Goal: Task Accomplishment & Management: Use online tool/utility

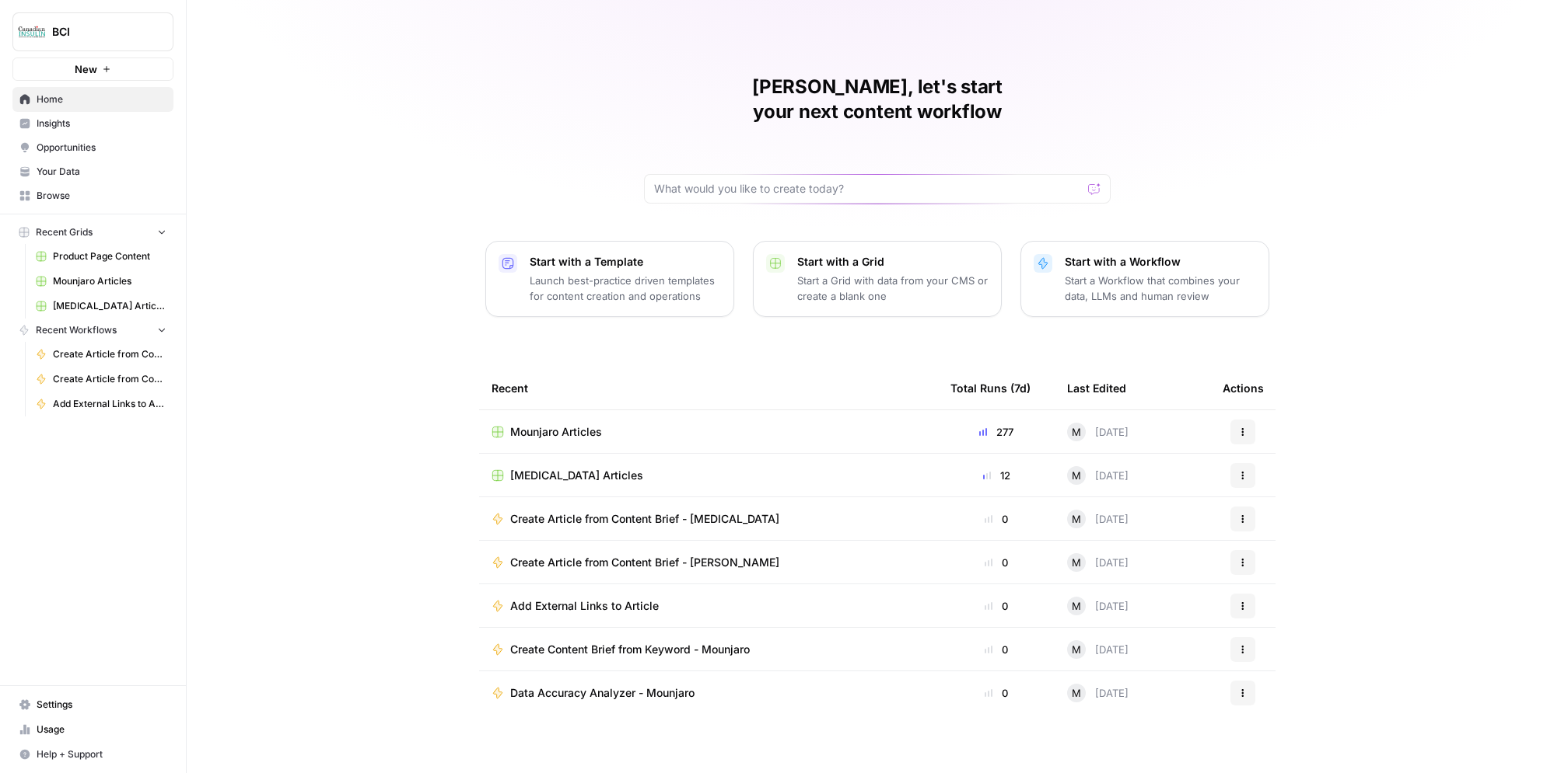
click at [103, 695] on link "Settings" at bounding box center [93, 704] width 161 height 25
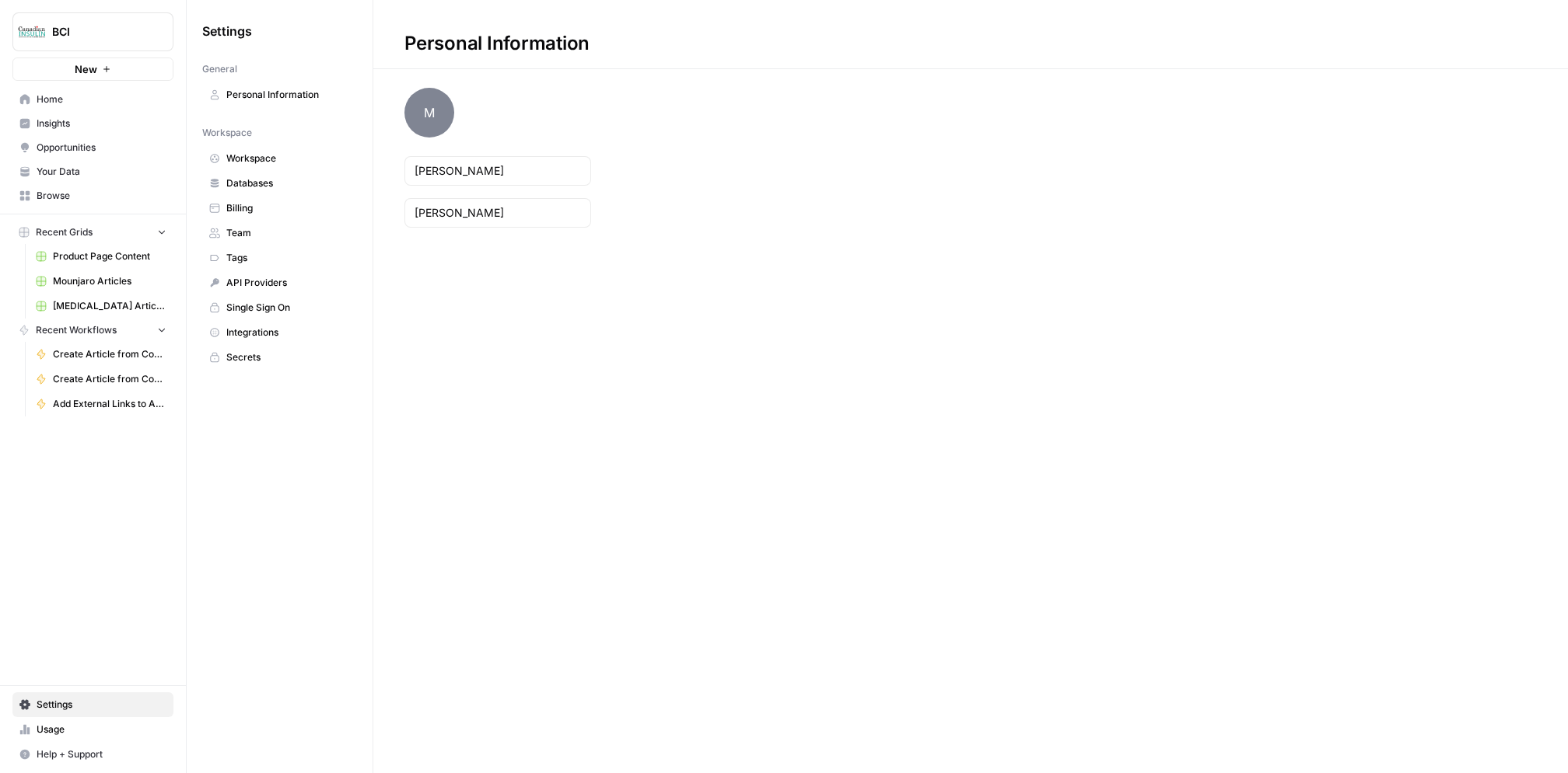
click at [75, 738] on link "Usage" at bounding box center [93, 729] width 161 height 25
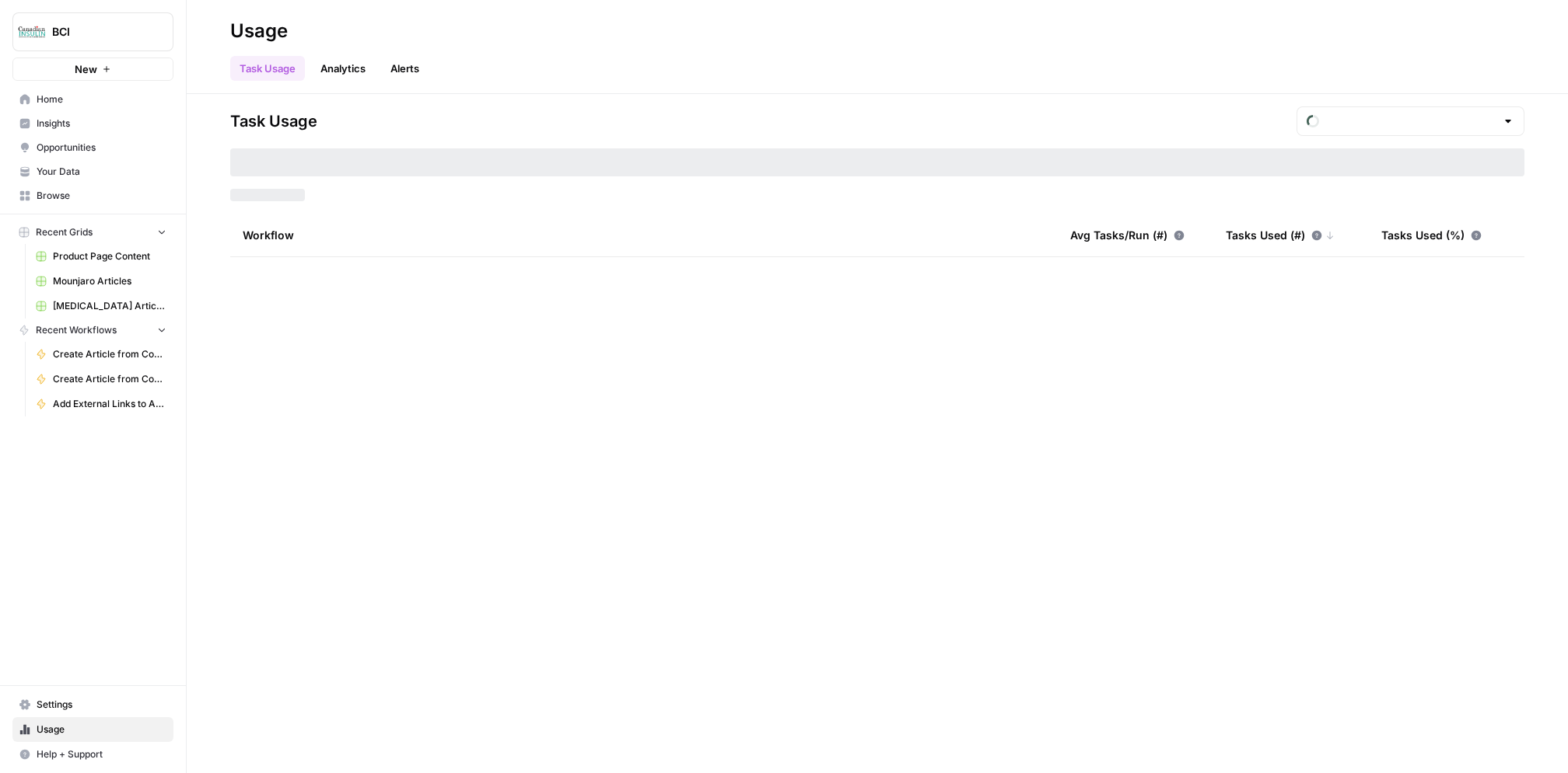
type input "September Included Tasks"
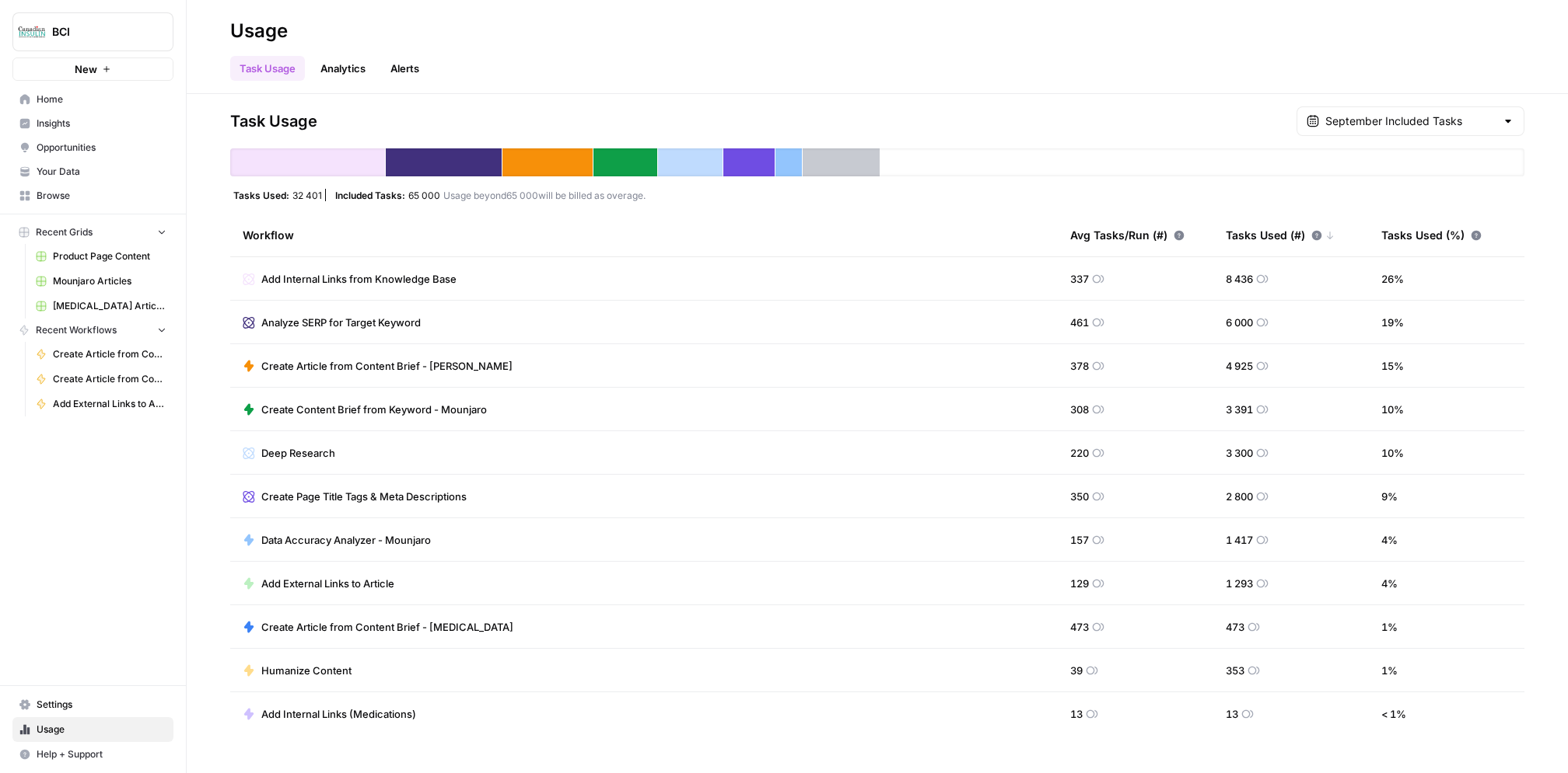
click at [350, 62] on link "Analytics" at bounding box center [343, 68] width 64 height 25
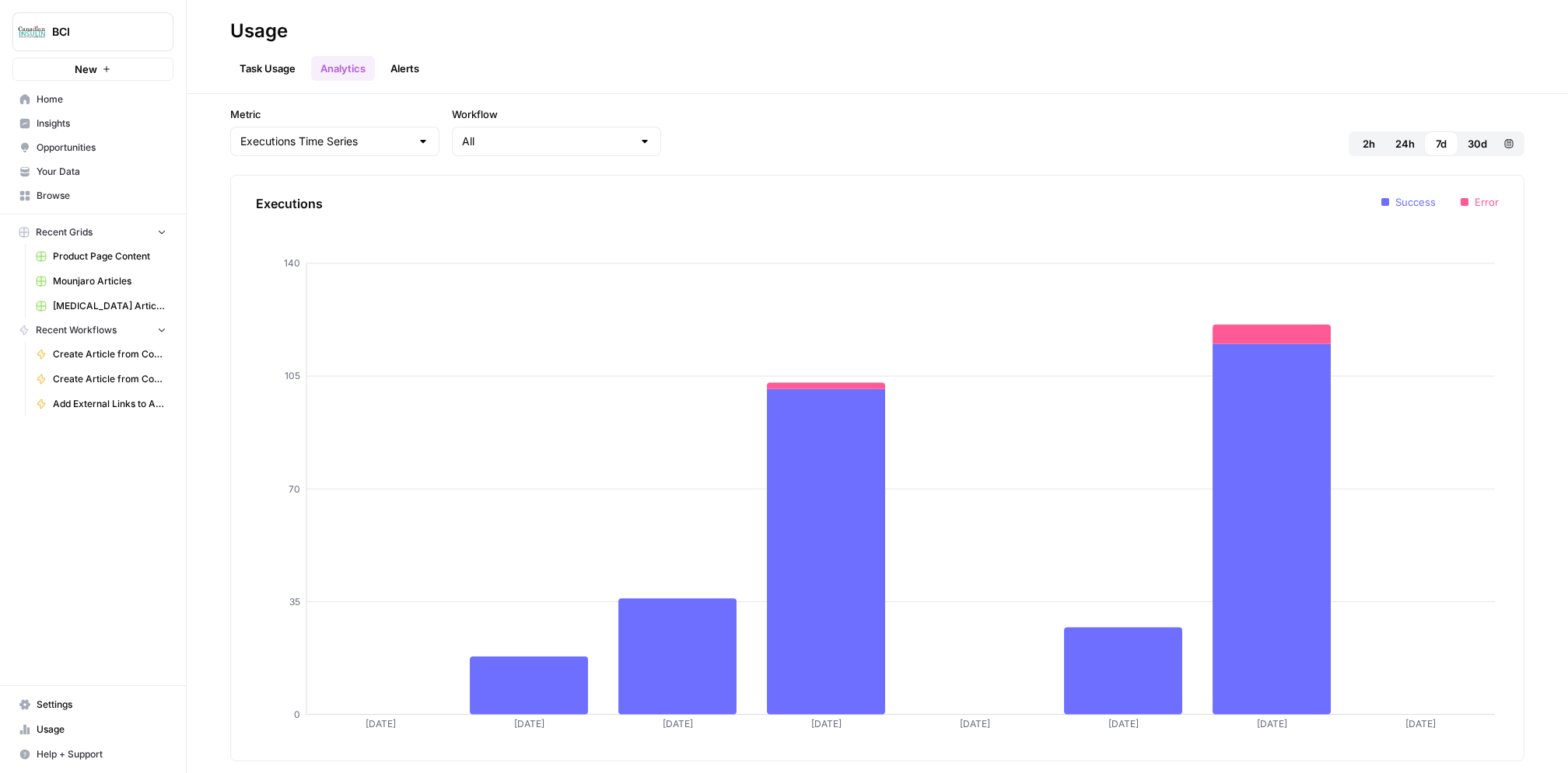
click at [412, 75] on link "Alerts" at bounding box center [405, 68] width 48 height 25
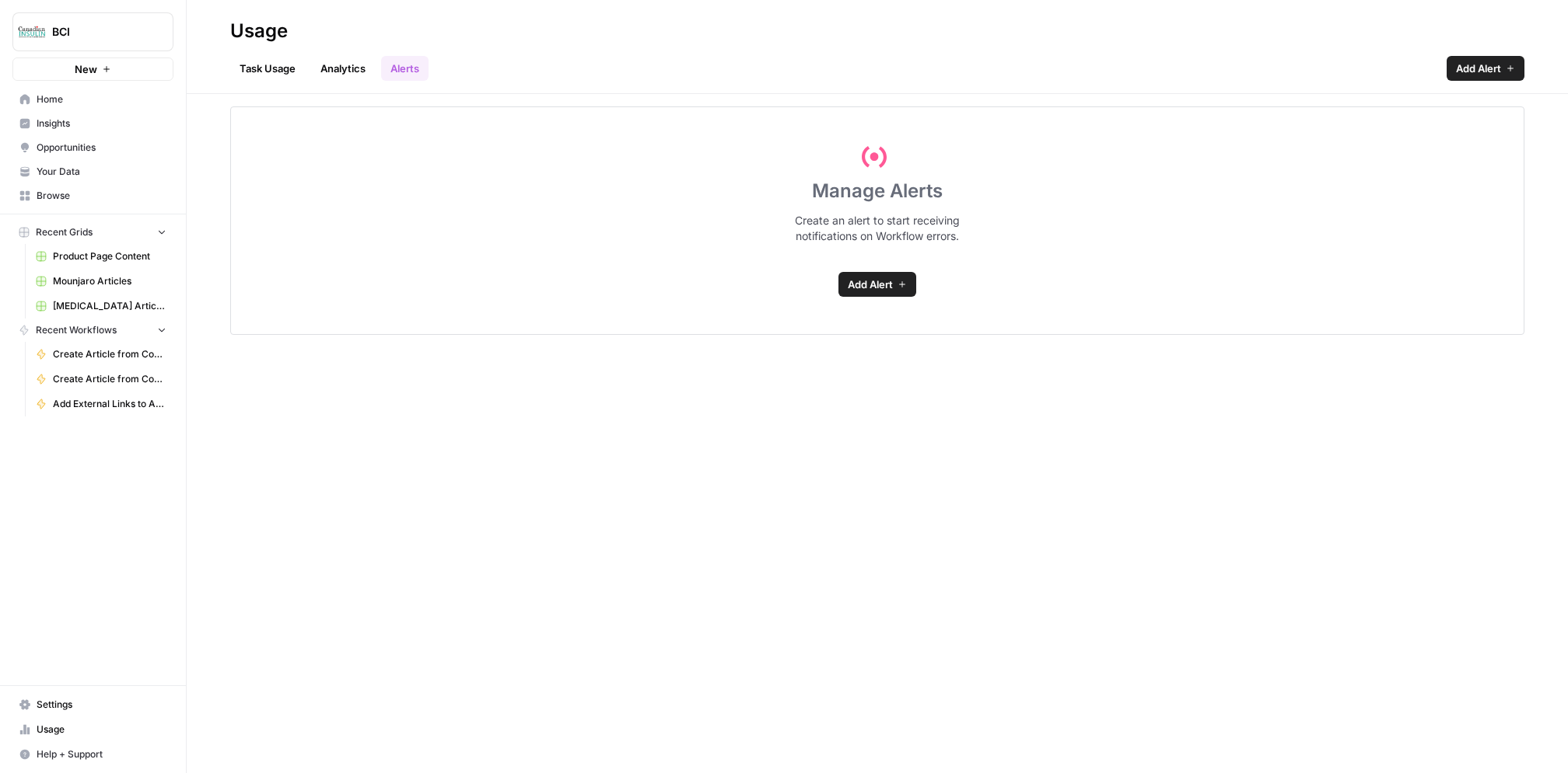
click at [287, 67] on link "Task Usage" at bounding box center [267, 68] width 75 height 25
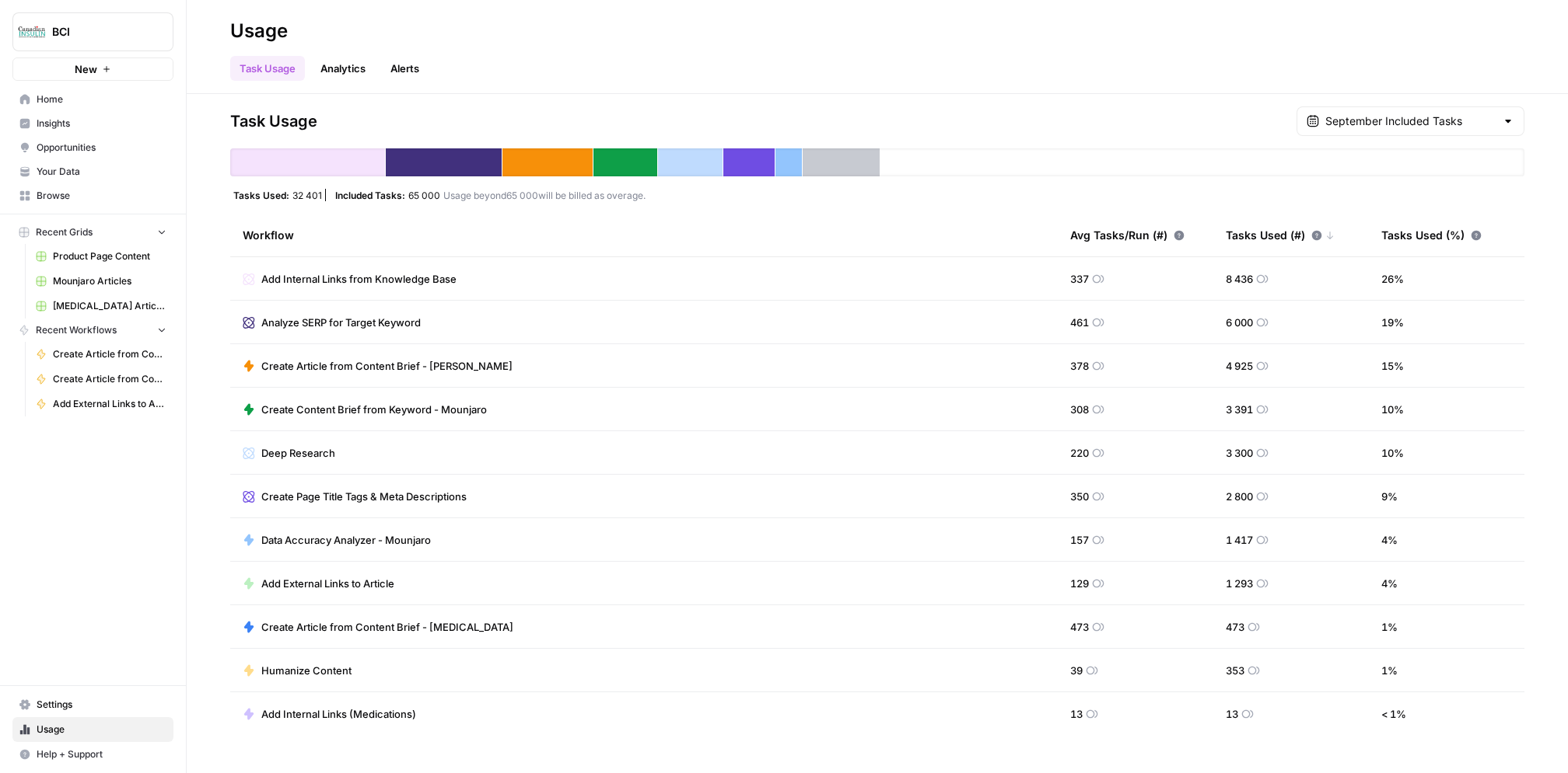
click at [60, 697] on link "Settings" at bounding box center [93, 704] width 161 height 25
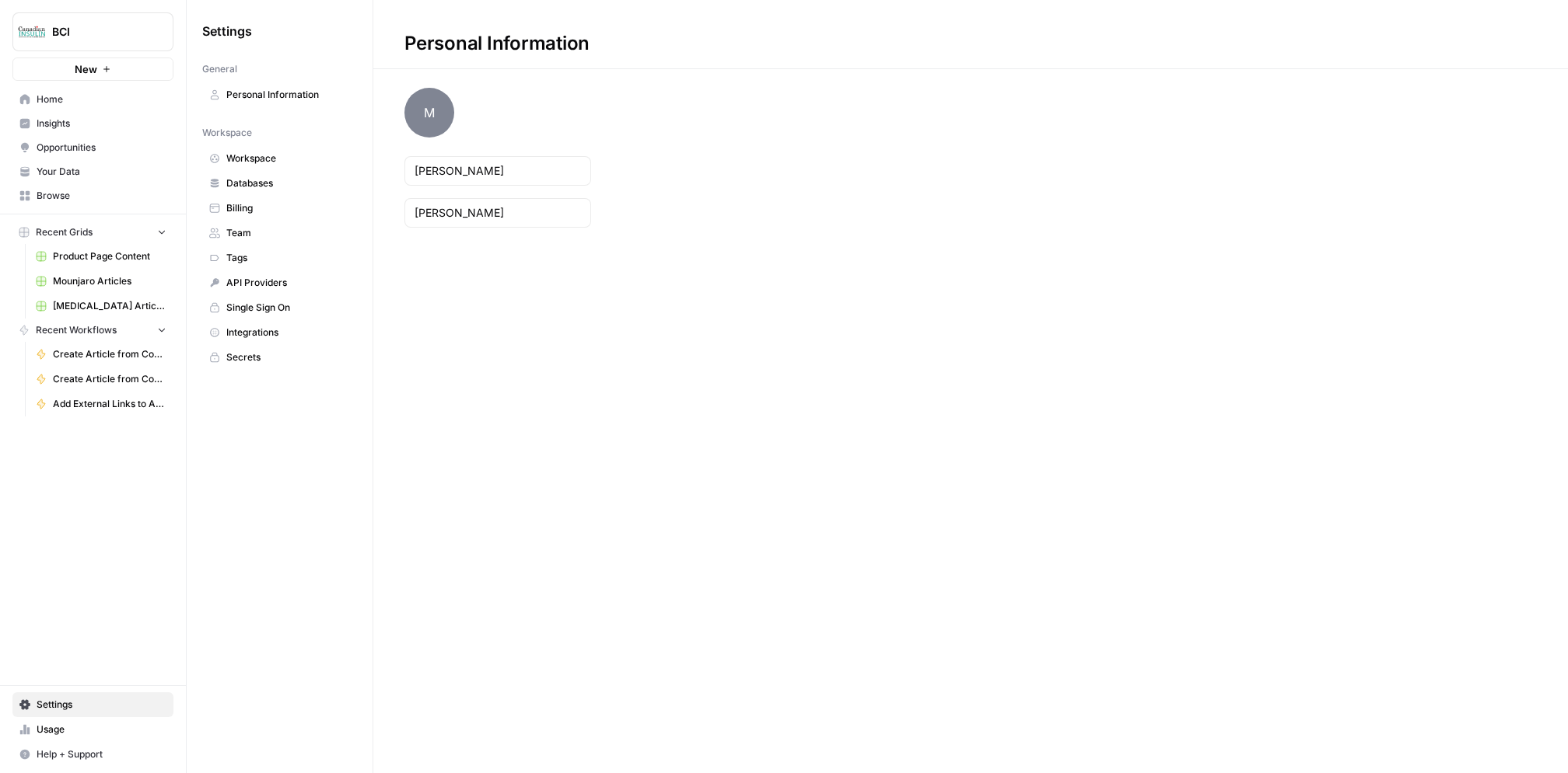
click at [279, 208] on span "Billing" at bounding box center [287, 208] width 124 height 14
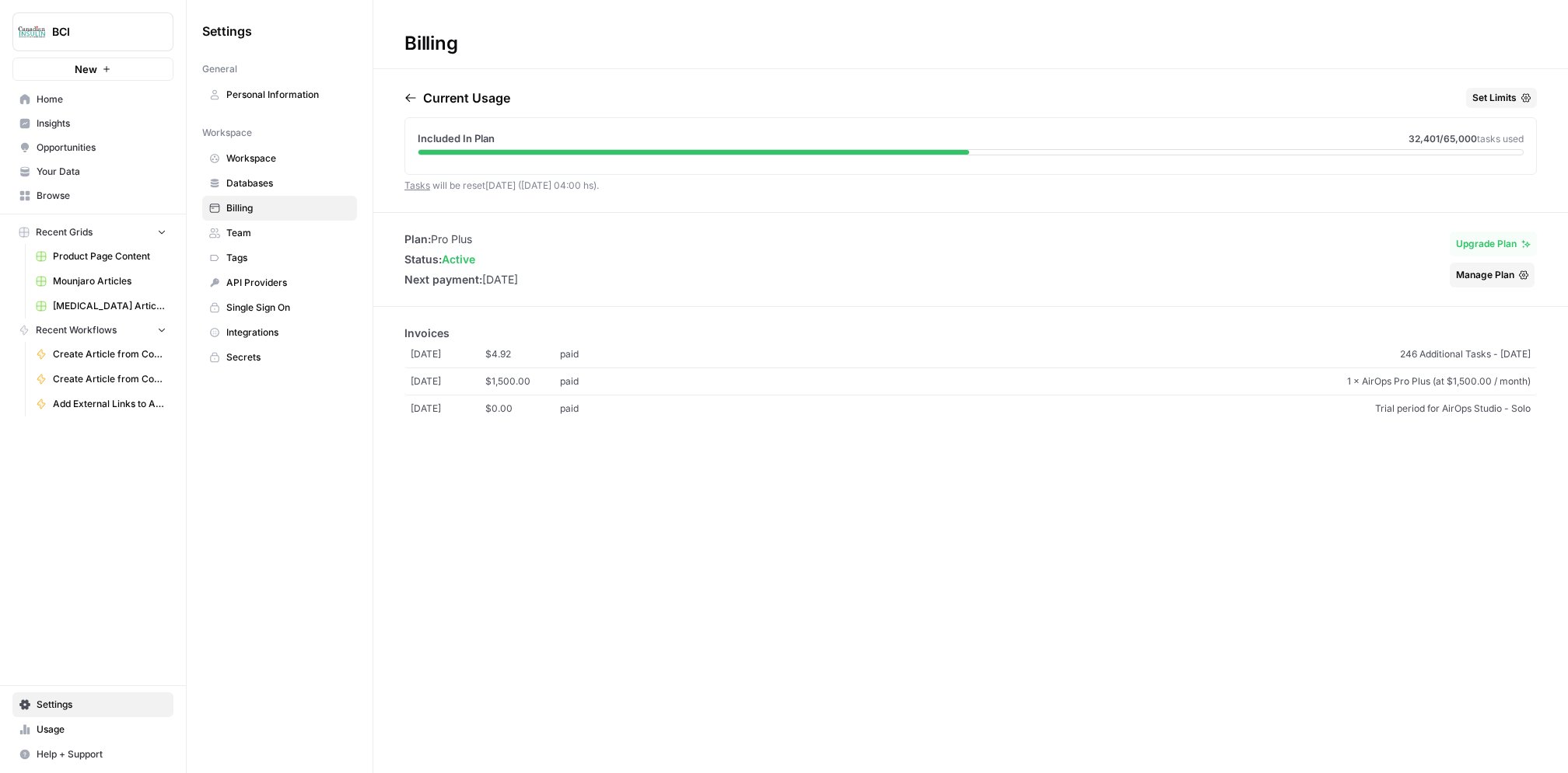
click at [256, 156] on span "Workspace" at bounding box center [287, 158] width 124 height 14
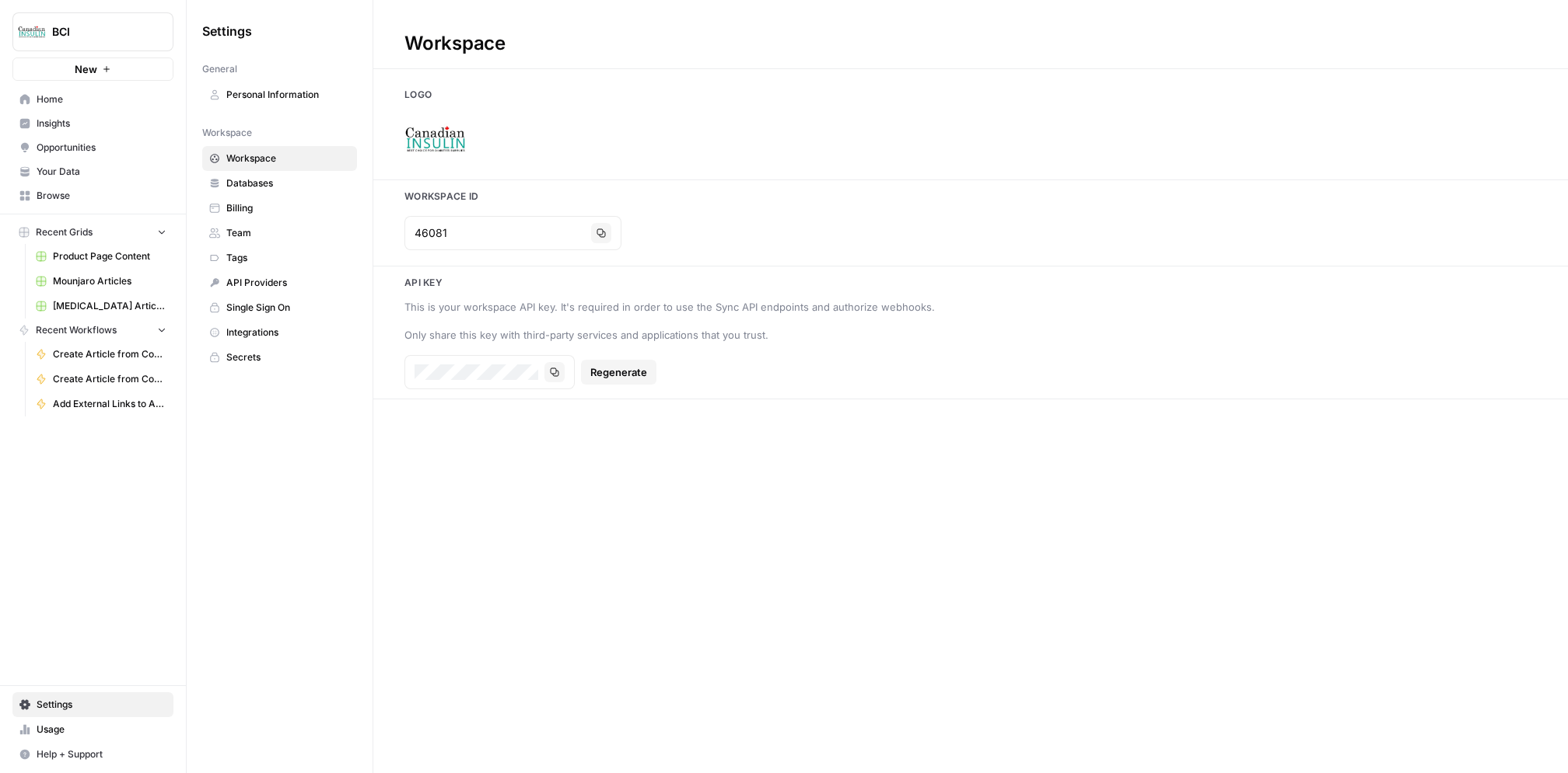
click at [258, 220] on link "Team" at bounding box center [279, 232] width 155 height 25
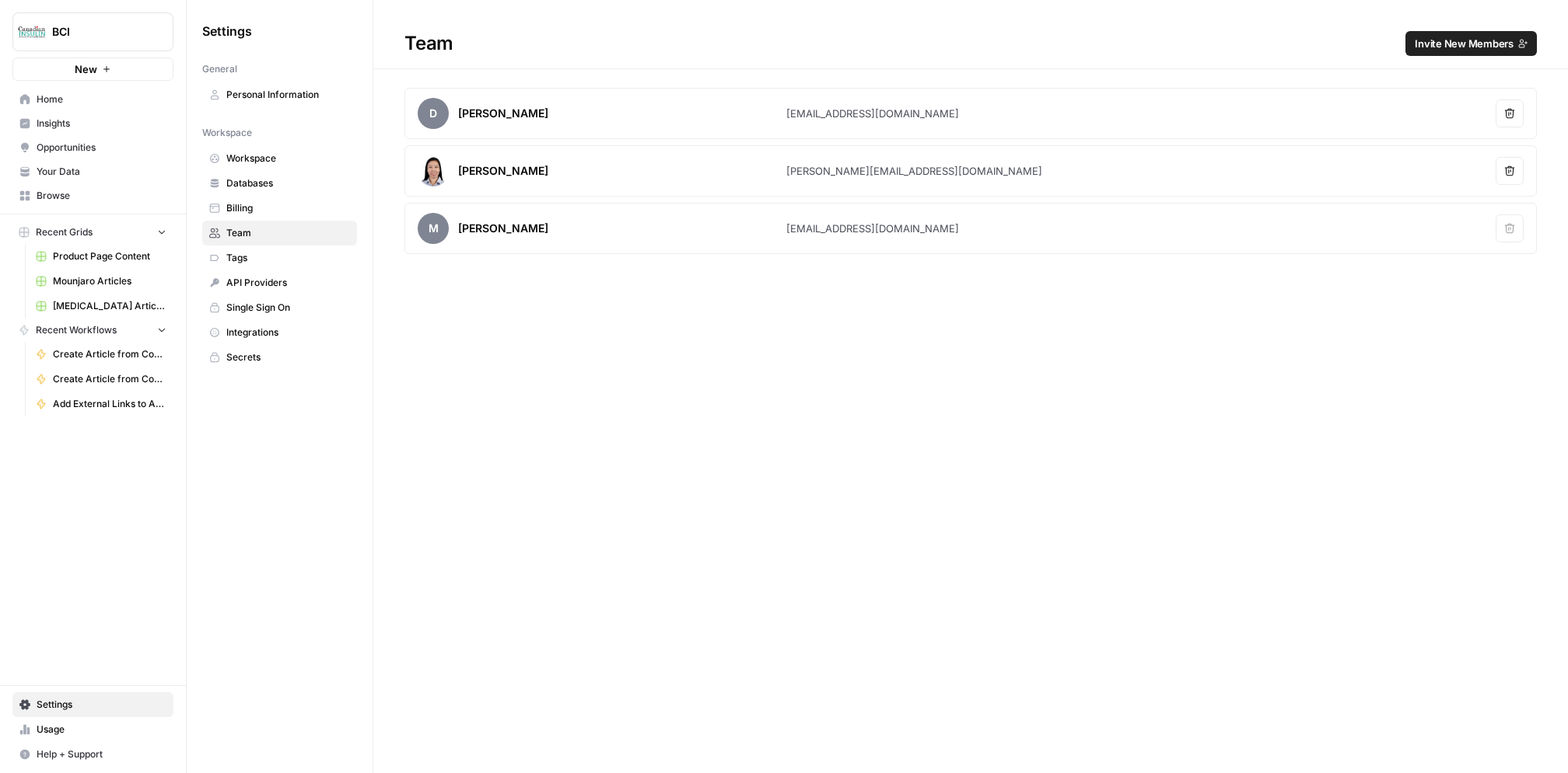
click at [263, 207] on span "Billing" at bounding box center [287, 208] width 124 height 14
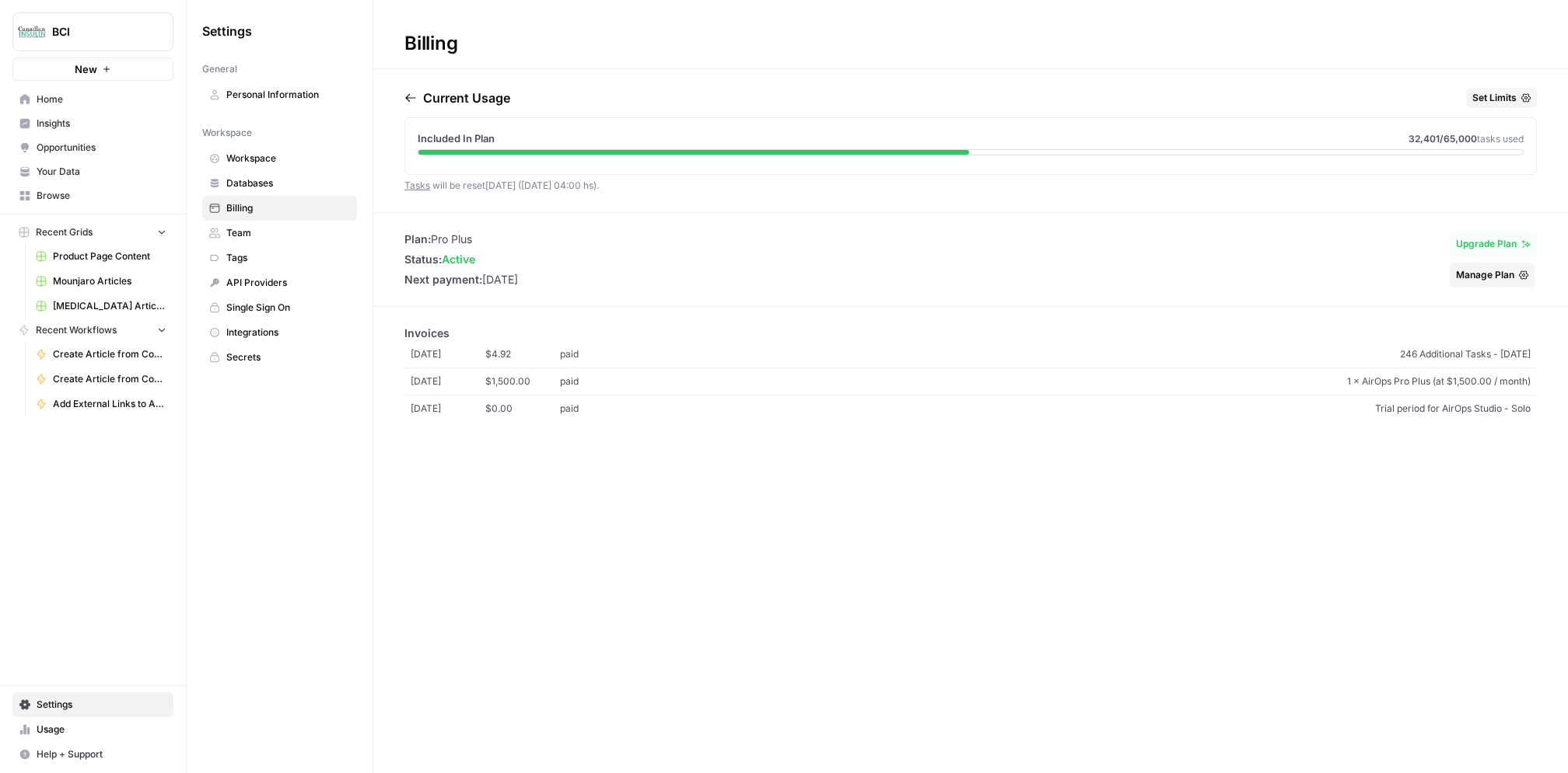
click at [416, 182] on link "Tasks" at bounding box center [417, 185] width 26 height 12
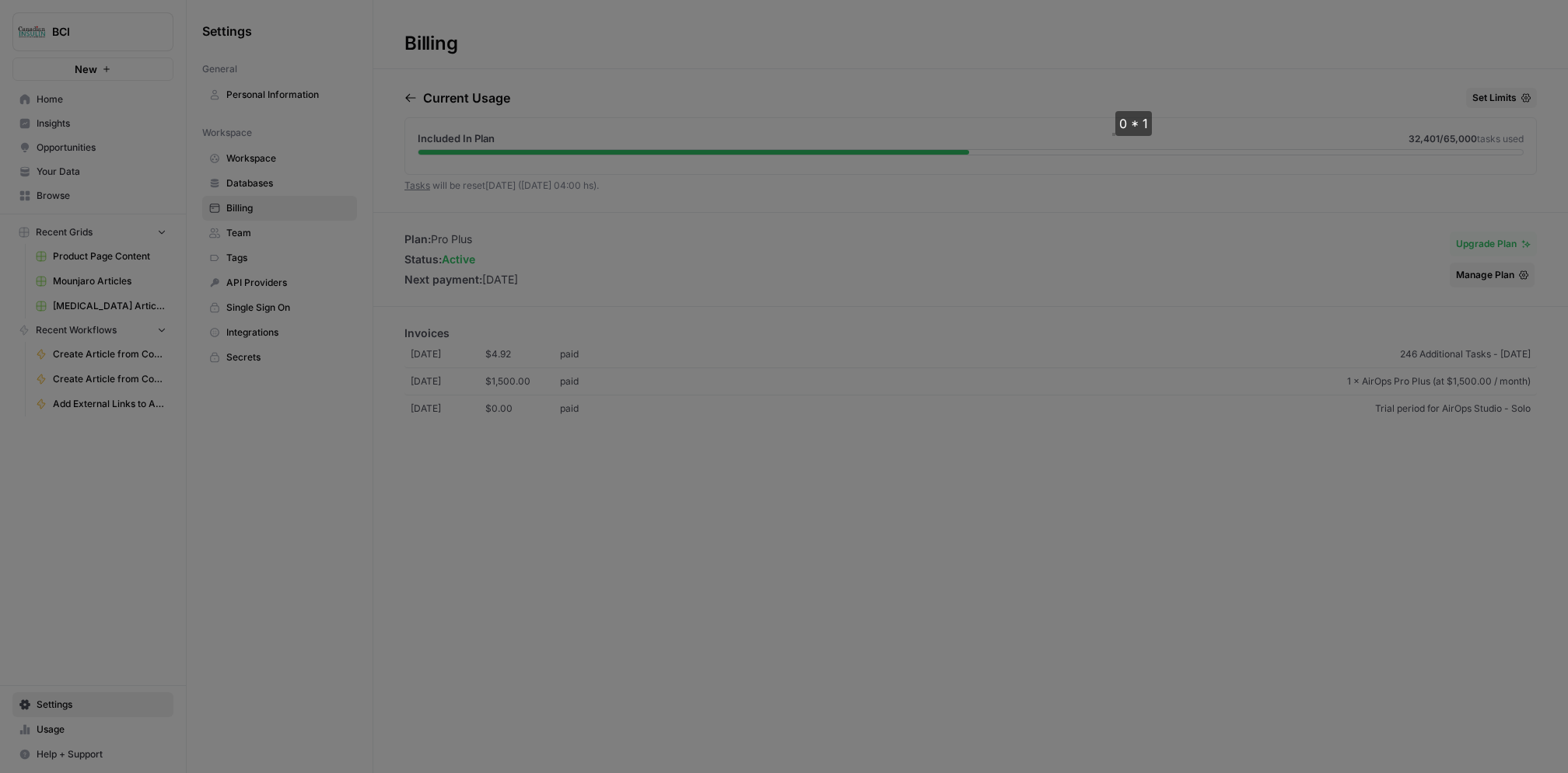
drag, startPoint x: 1112, startPoint y: 134, endPoint x: 1066, endPoint y: 296, distance: 168.4
click at [1067, 293] on div "0 * 1 copy cancel save" at bounding box center [784, 386] width 1568 height 773
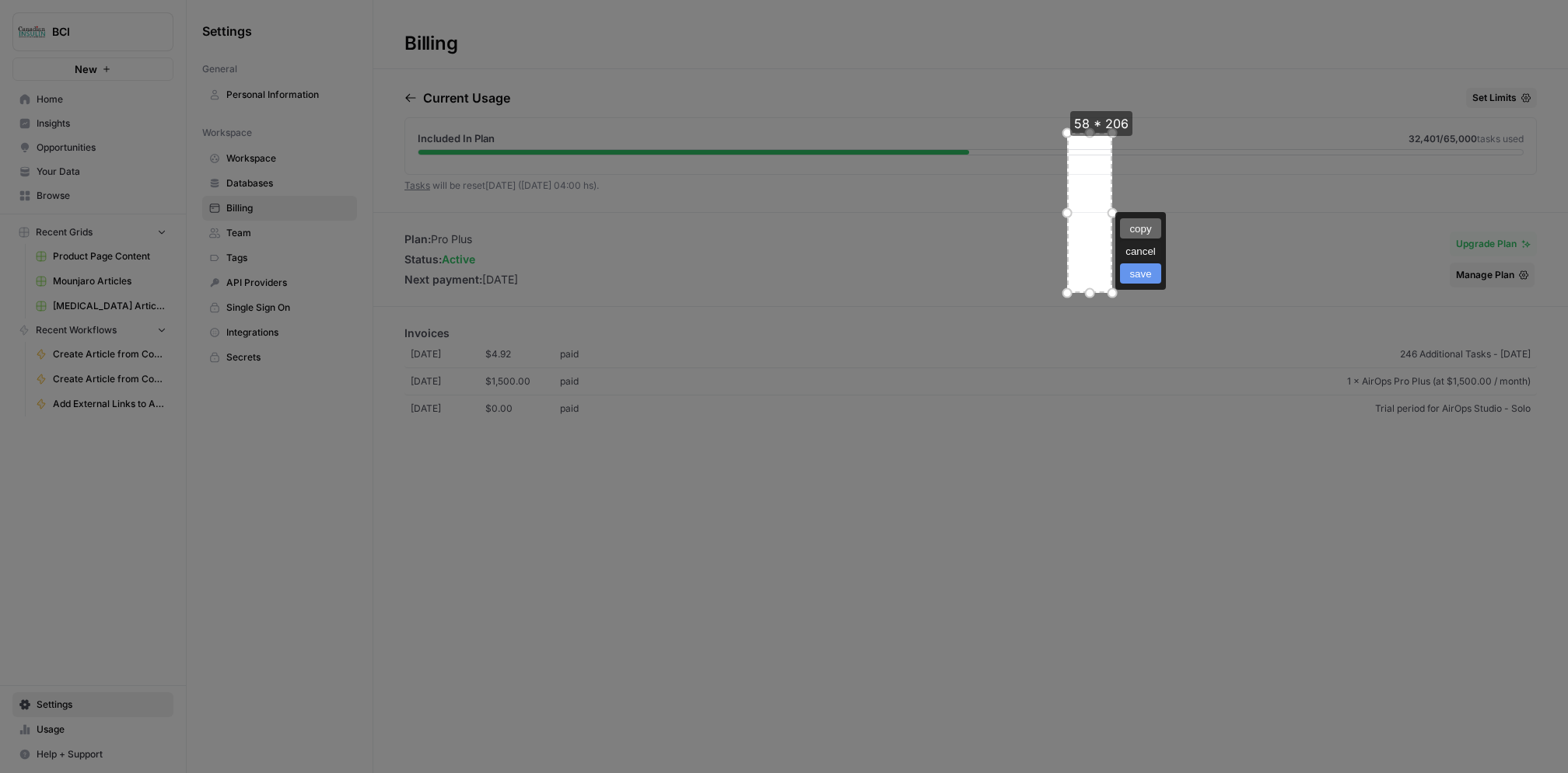
click at [1140, 247] on button "cancel" at bounding box center [1140, 251] width 41 height 20
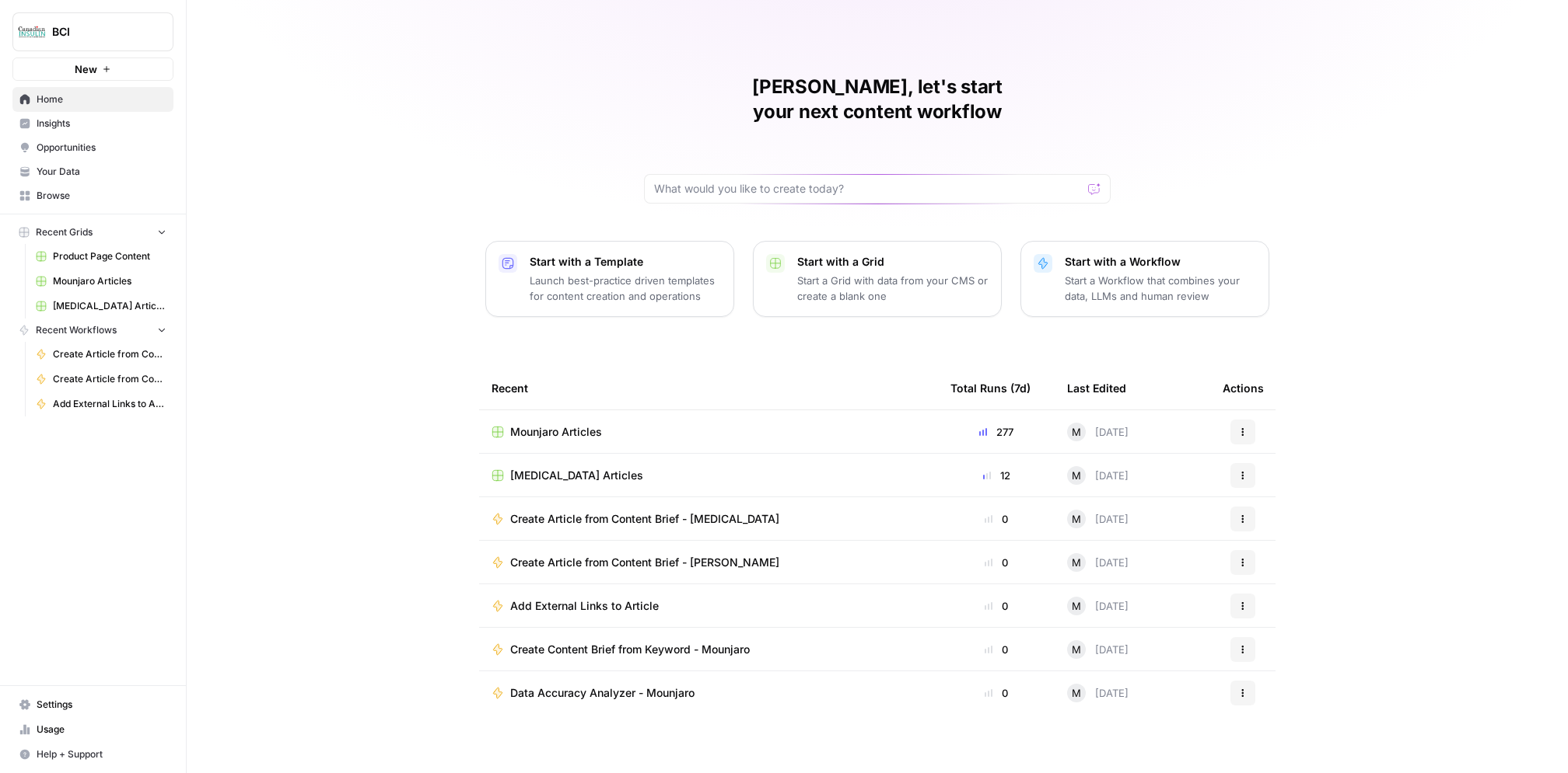
click at [81, 158] on link "Opportunities" at bounding box center [93, 147] width 161 height 25
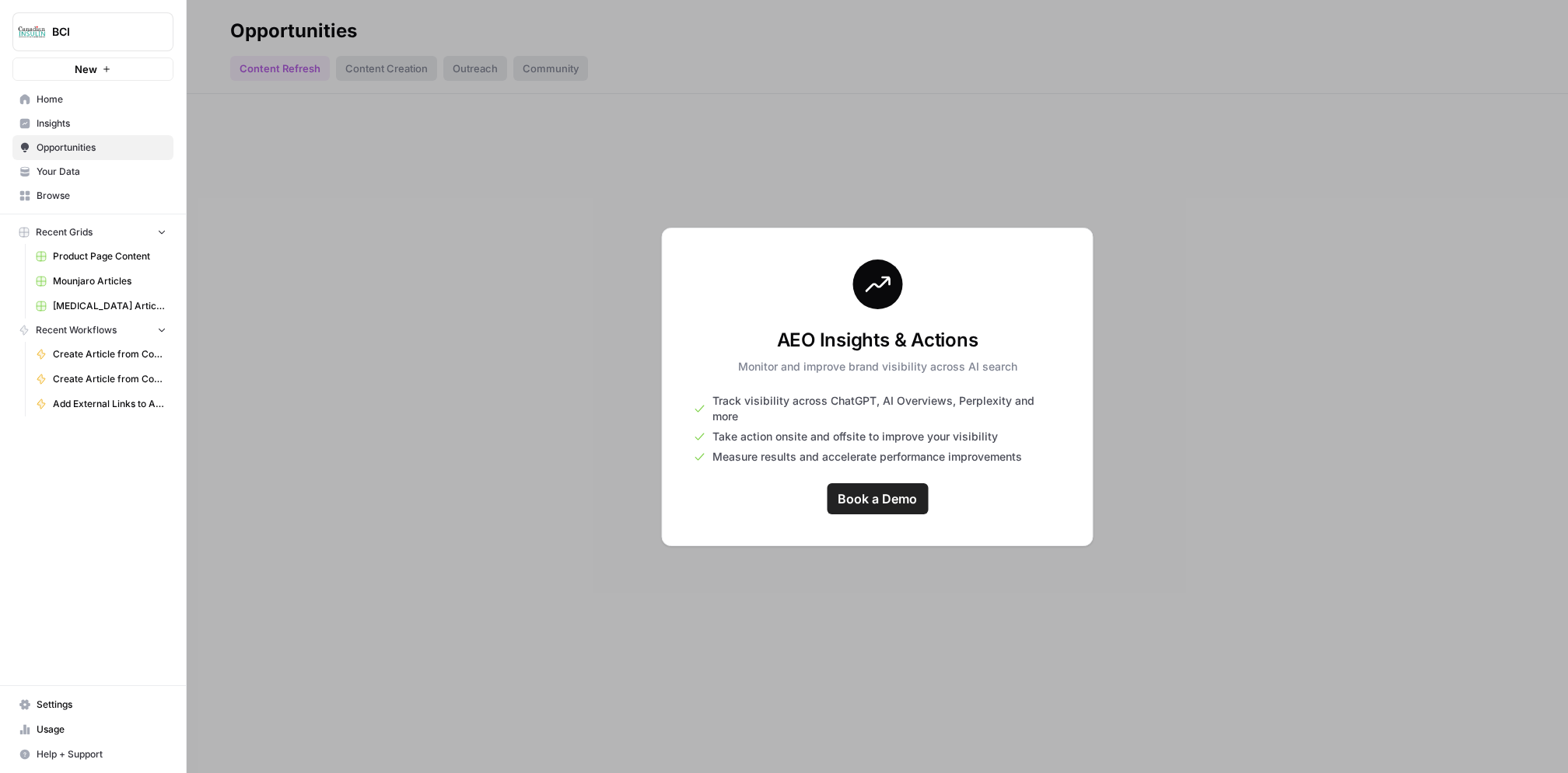
click at [85, 167] on span "Your Data" at bounding box center [102, 171] width 130 height 14
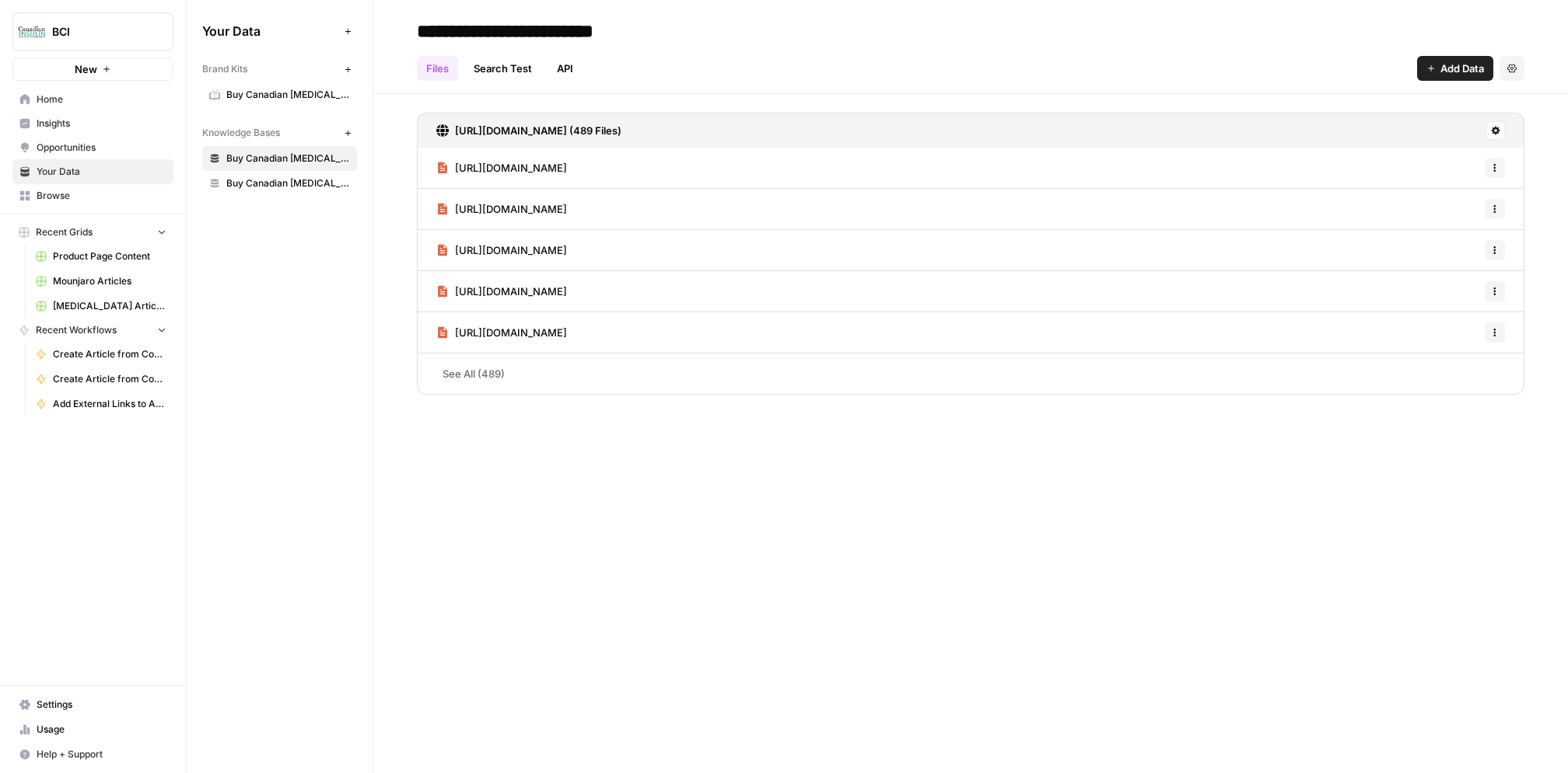
click at [62, 727] on span "Usage" at bounding box center [102, 729] width 130 height 14
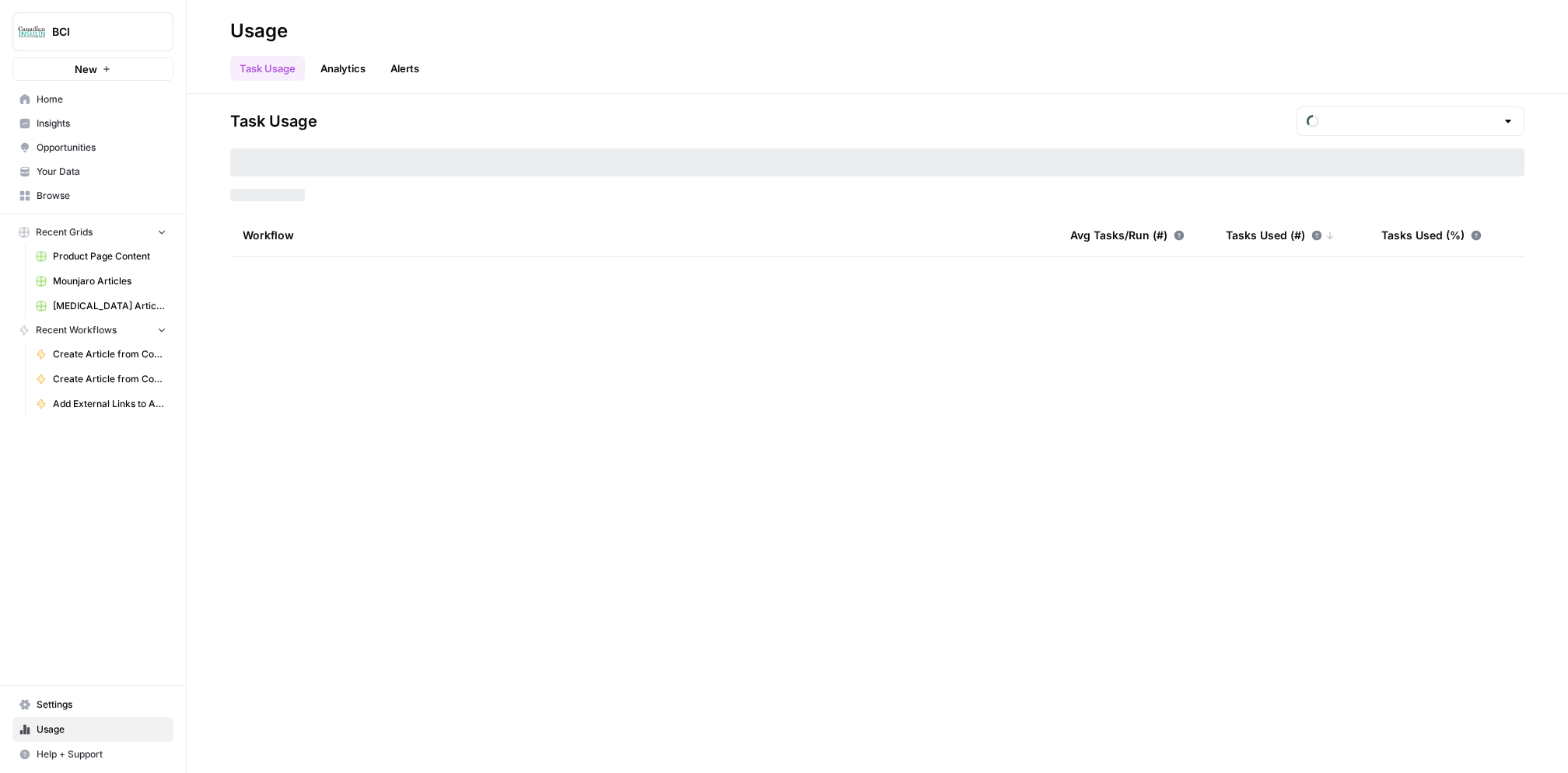
type input "September Included Tasks"
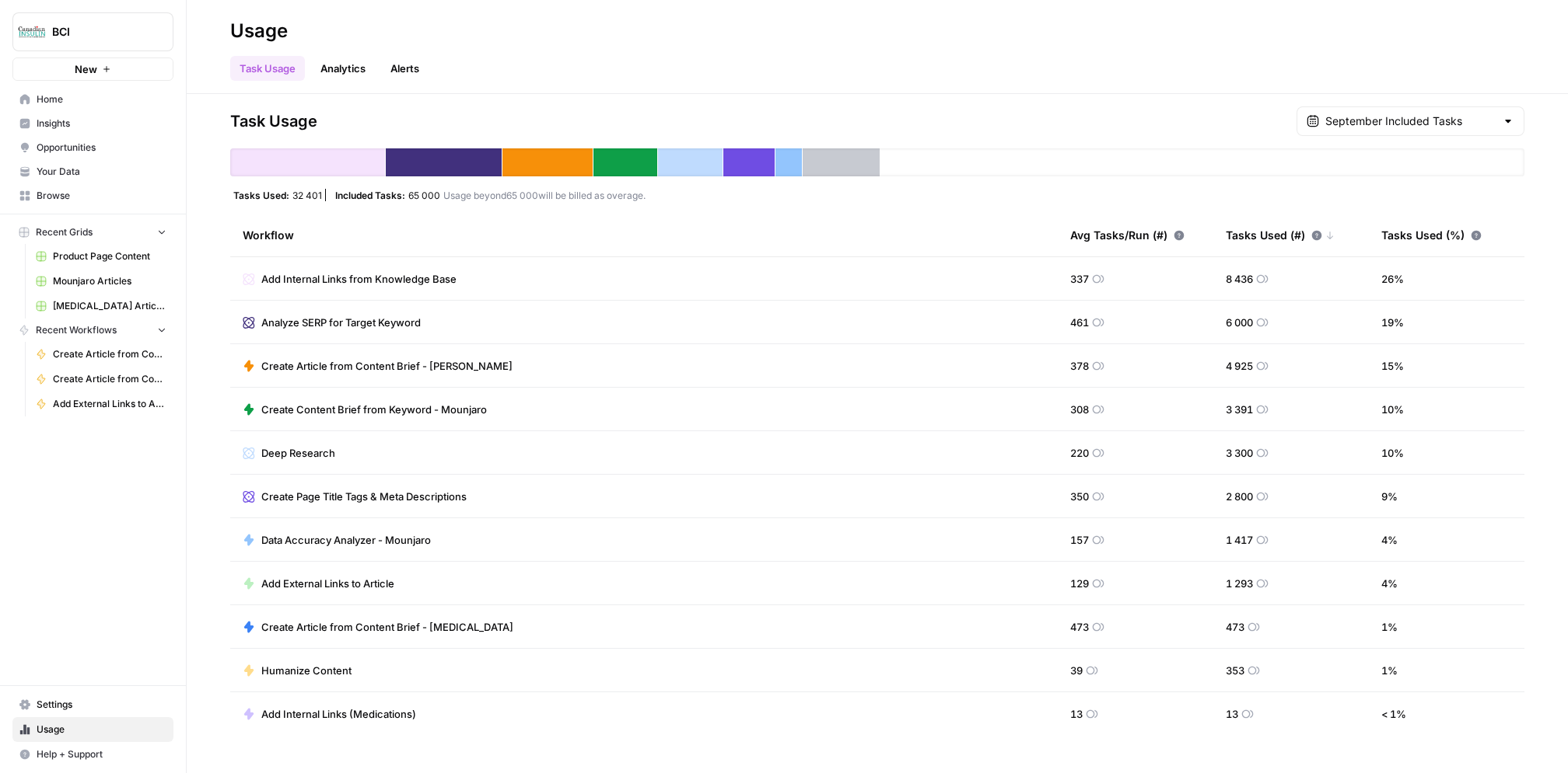
click at [64, 707] on span "Settings" at bounding box center [102, 704] width 130 height 14
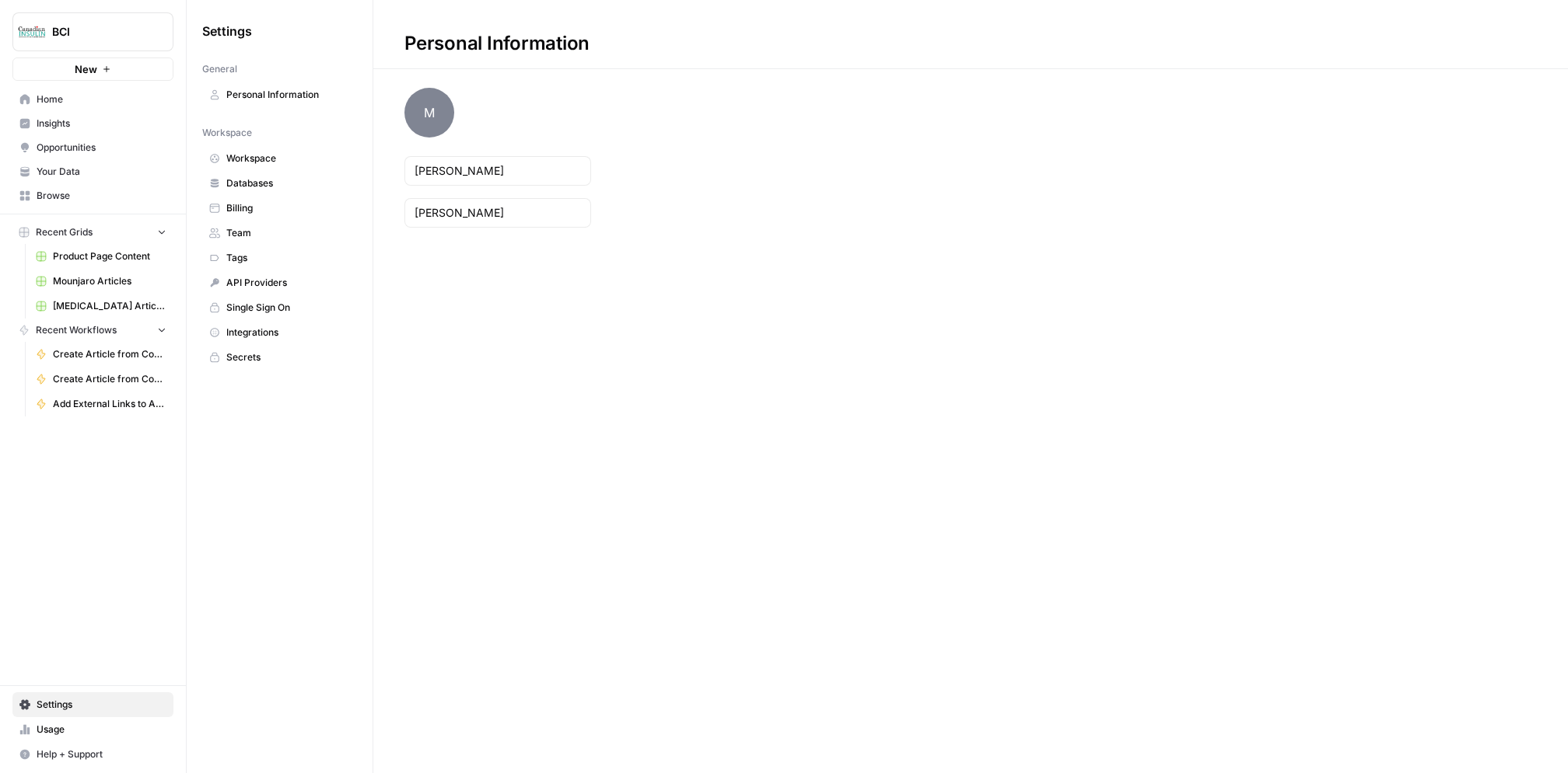
click at [263, 204] on span "Billing" at bounding box center [287, 208] width 124 height 14
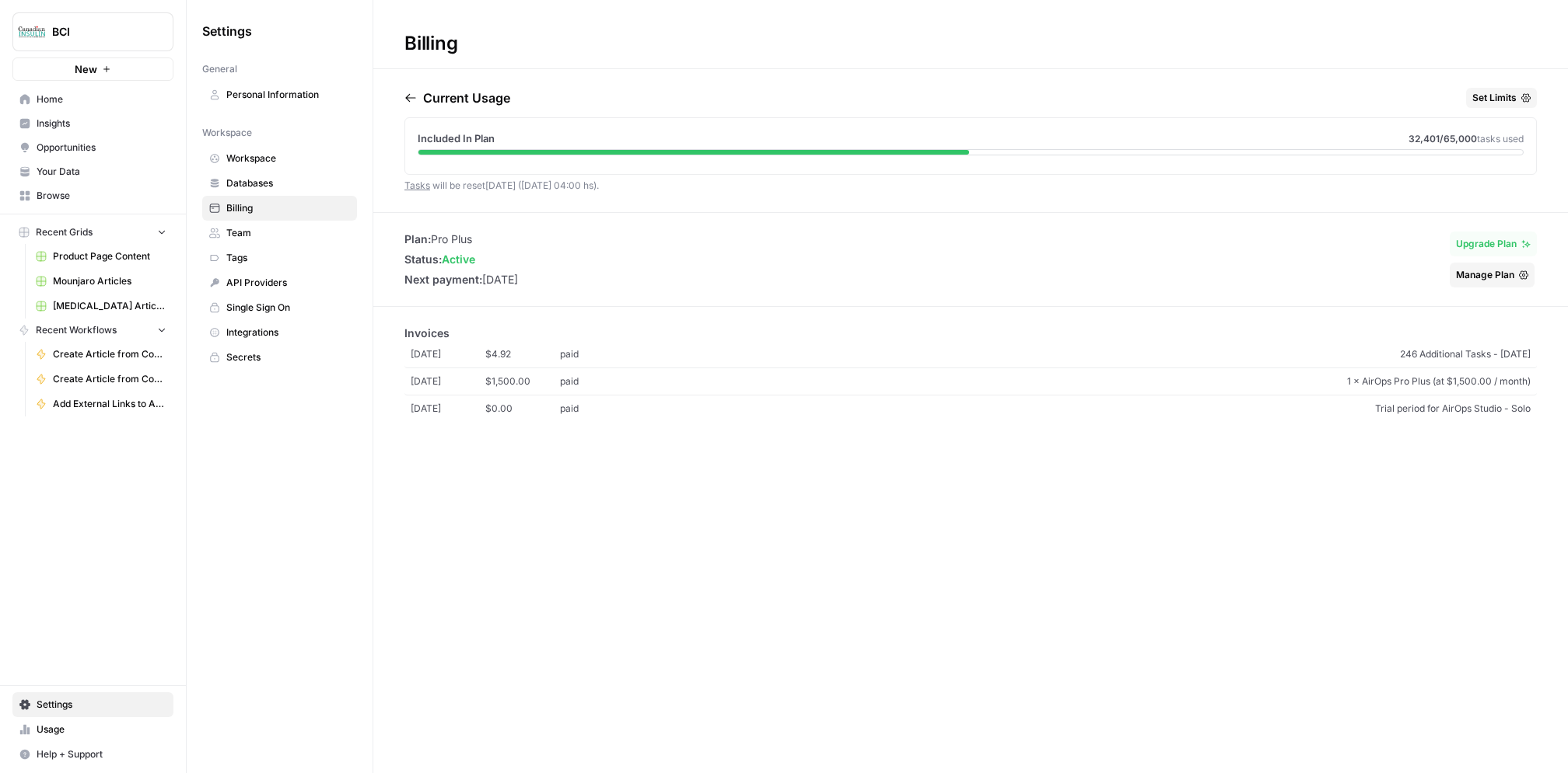
click at [1503, 272] on span "Manage Plan" at bounding box center [1485, 274] width 59 height 14
click at [85, 300] on span "[MEDICAL_DATA] Articles" at bounding box center [110, 306] width 114 height 14
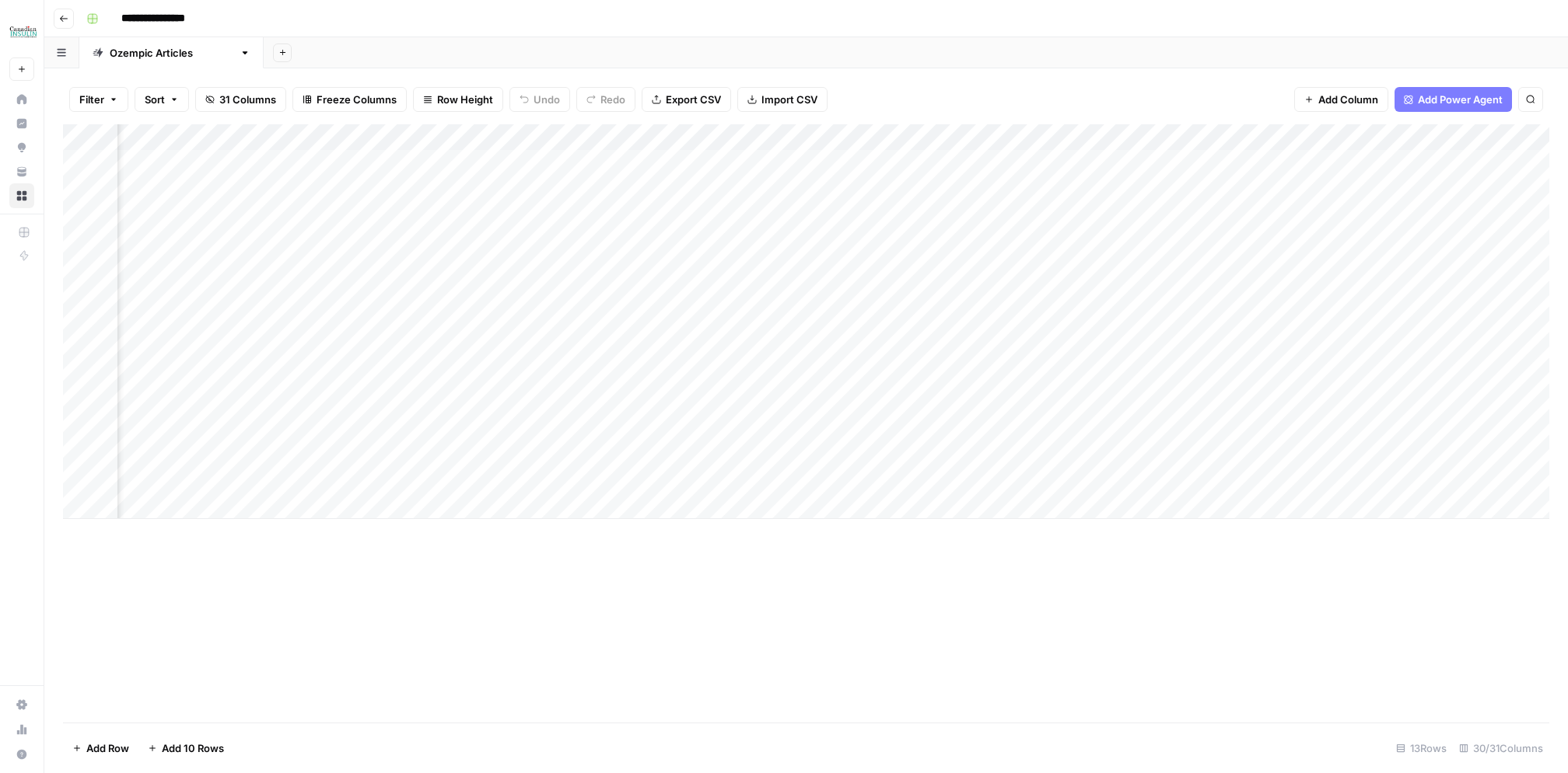
scroll to position [0, 2367]
click at [791, 161] on div "Add Column" at bounding box center [806, 322] width 1487 height 395
click at [1065, 161] on div "Add Column" at bounding box center [806, 322] width 1487 height 395
click at [711, 188] on div "Add Column" at bounding box center [806, 322] width 1487 height 395
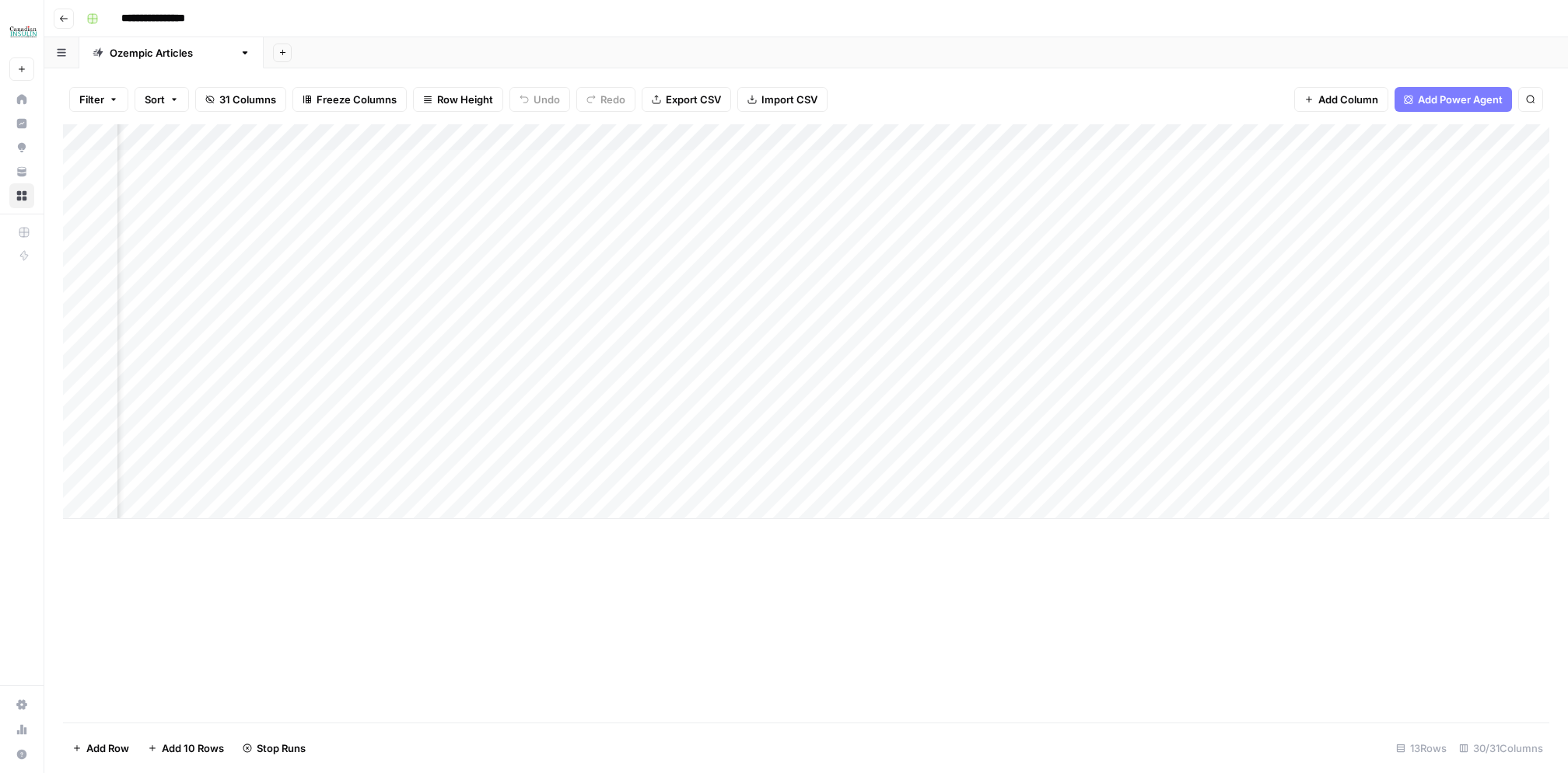
click at [1050, 189] on div "Add Column" at bounding box center [806, 322] width 1487 height 395
click at [935, 219] on div "Add Column" at bounding box center [806, 322] width 1487 height 395
click at [98, 242] on div "Add Column" at bounding box center [806, 322] width 1487 height 395
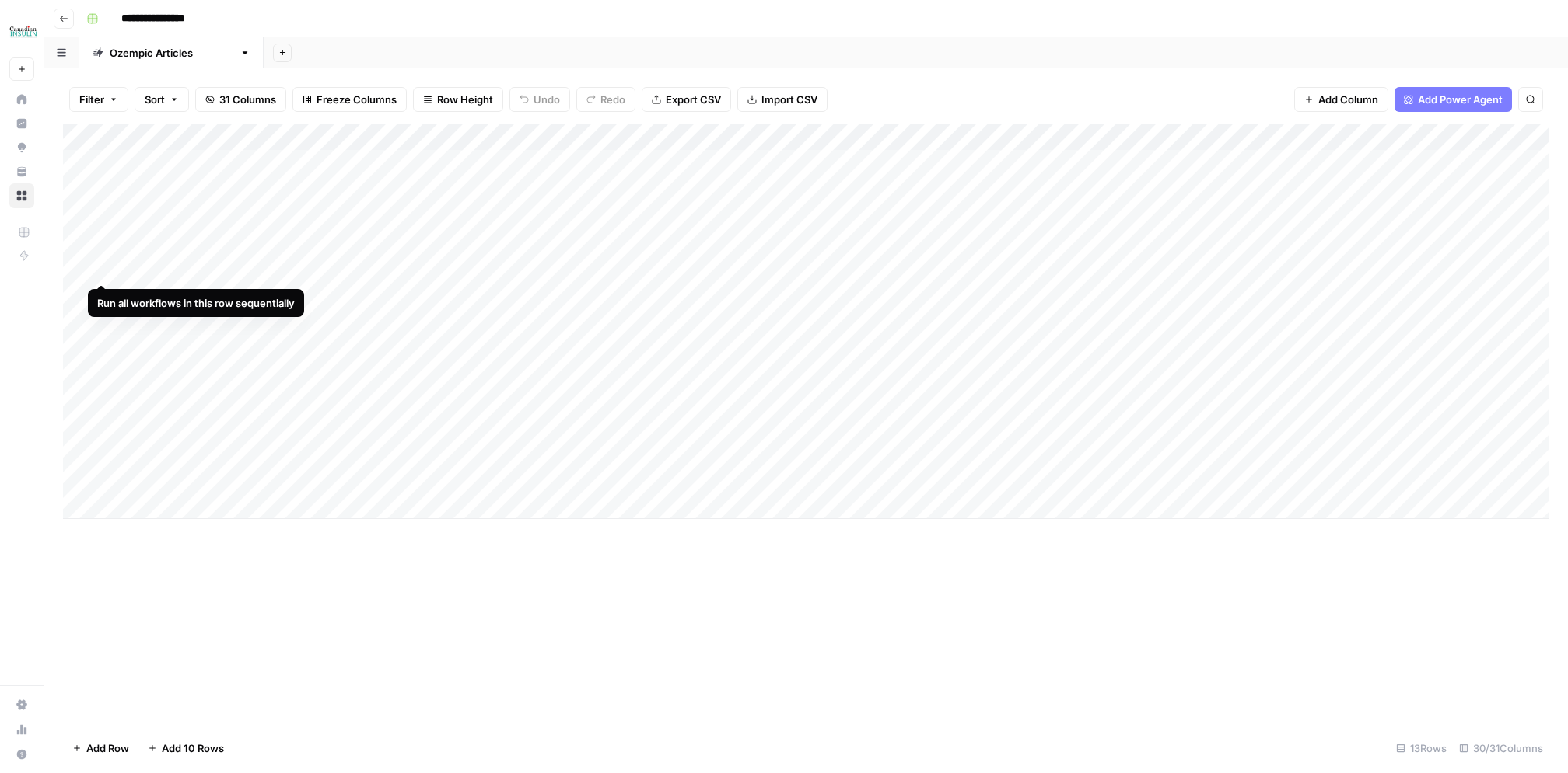
click at [103, 271] on div "Add Column" at bounding box center [806, 322] width 1487 height 395
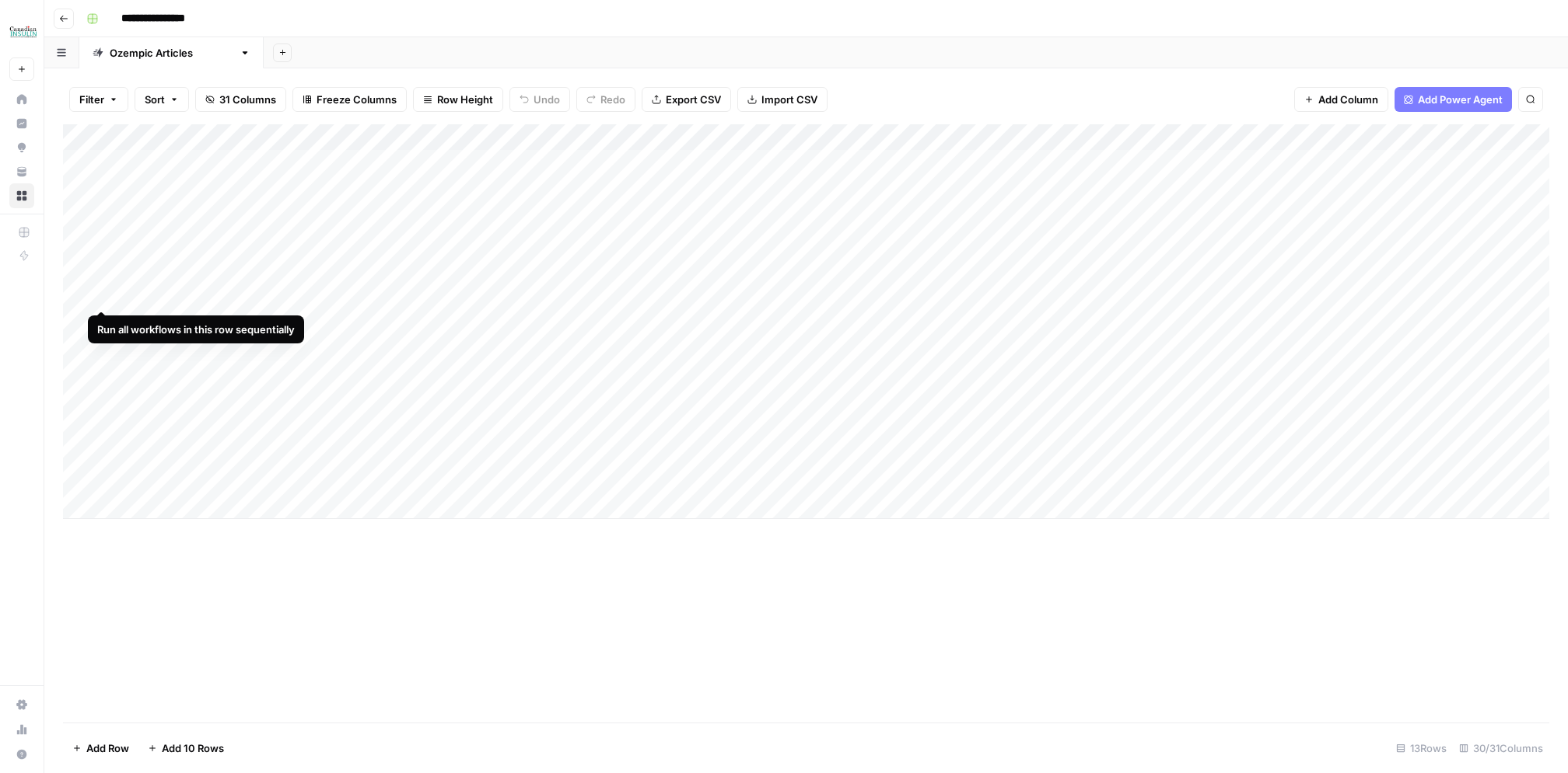
click at [103, 293] on div "Add Column" at bounding box center [806, 322] width 1487 height 395
click at [105, 320] on div "Add Column" at bounding box center [806, 322] width 1487 height 395
click at [105, 347] on div "Add Column" at bounding box center [806, 322] width 1487 height 395
